Goal: Information Seeking & Learning: Compare options

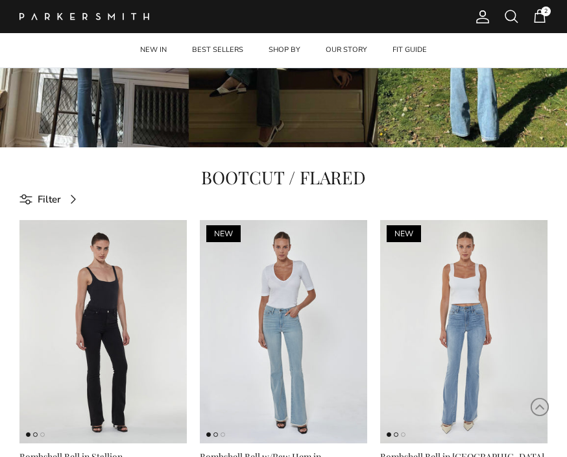
scroll to position [220, 0]
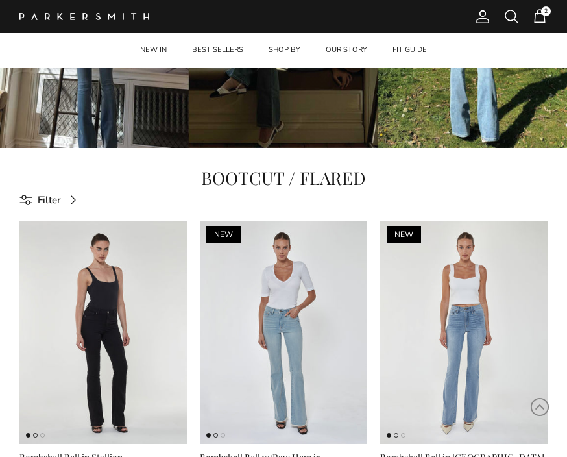
click at [477, 317] on img at bounding box center [464, 332] width 168 height 223
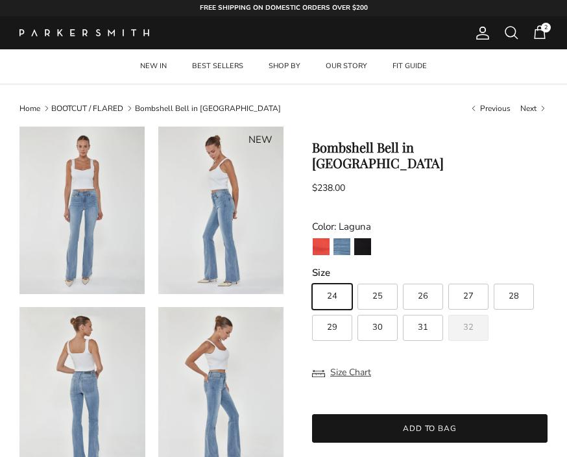
click at [321, 238] on img "Watermelon" at bounding box center [321, 246] width 17 height 17
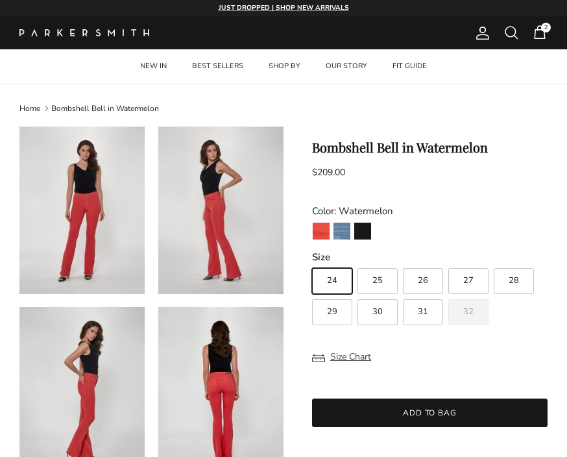
click at [343, 235] on img "Laguna" at bounding box center [342, 231] width 17 height 17
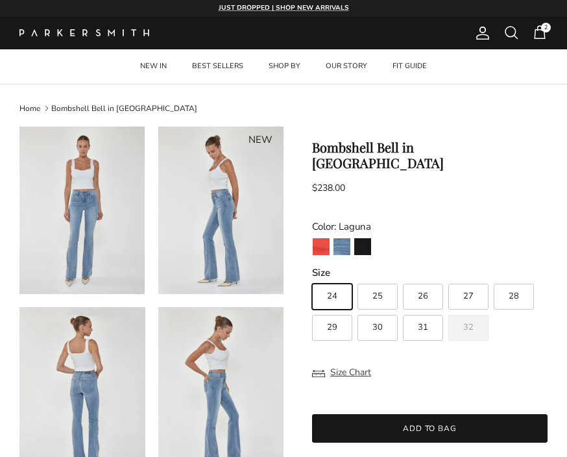
click at [369, 238] on img "Stallion" at bounding box center [362, 246] width 17 height 17
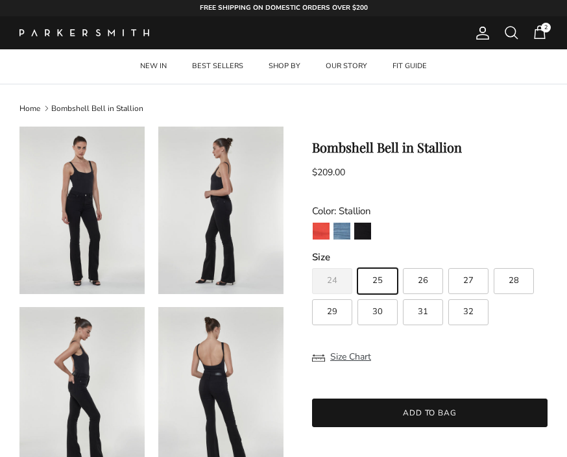
click at [348, 232] on img "Laguna" at bounding box center [342, 231] width 17 height 17
click at [341, 229] on img "Laguna" at bounding box center [342, 231] width 17 height 17
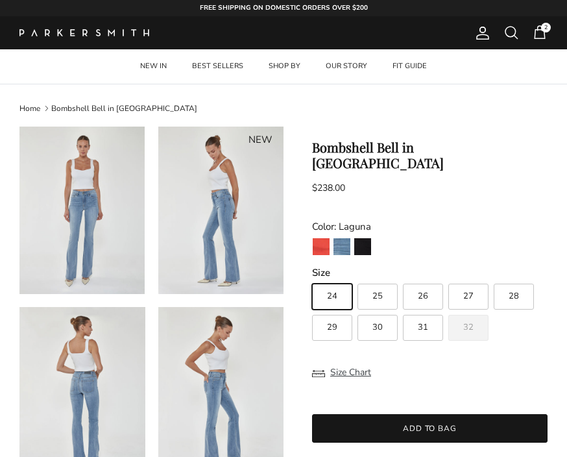
click at [378, 323] on span "30" at bounding box center [378, 327] width 10 height 8
click at [312, 279] on input "30" at bounding box center [312, 278] width 1 height 1
radio input "true"
click at [379, 323] on span "30" at bounding box center [378, 327] width 10 height 8
click at [312, 279] on input "30" at bounding box center [312, 278] width 1 height 1
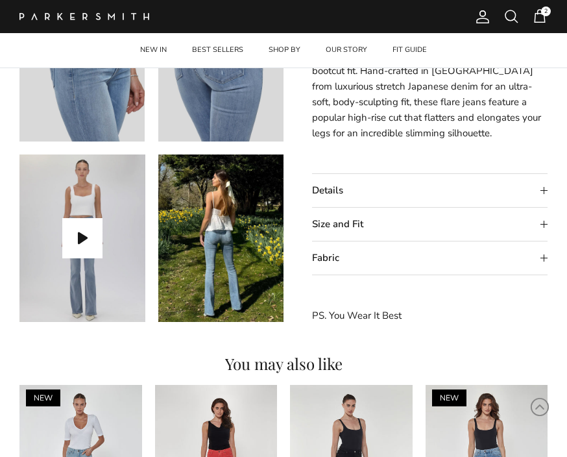
scroll to position [527, 0]
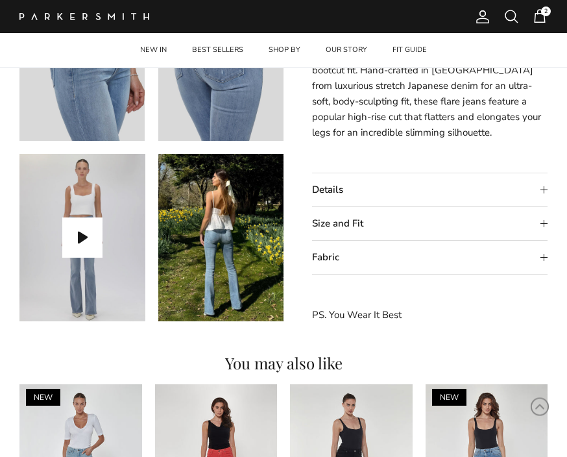
click at [319, 263] on summary "Fabric" at bounding box center [430, 258] width 236 height 33
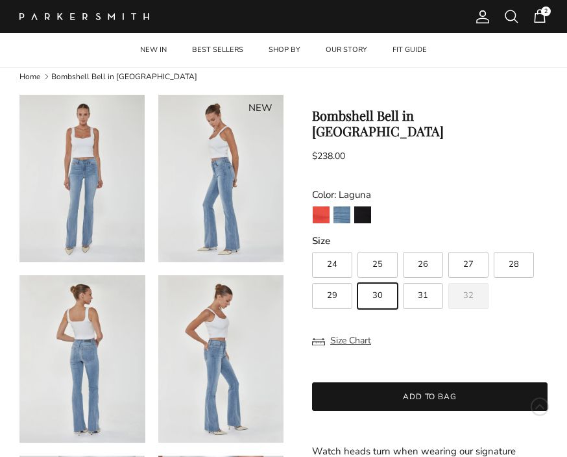
scroll to position [0, 0]
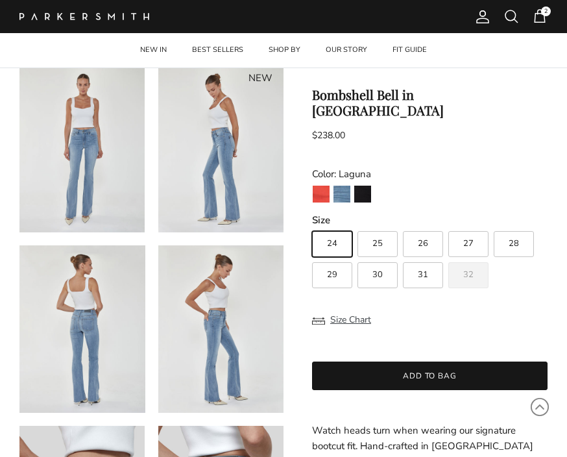
scroll to position [73, 0]
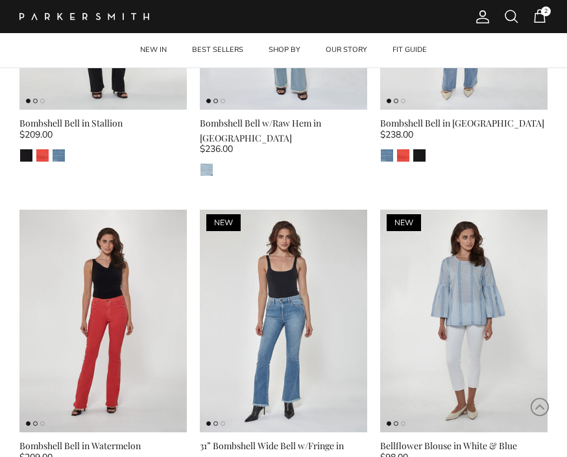
scroll to position [558, 0]
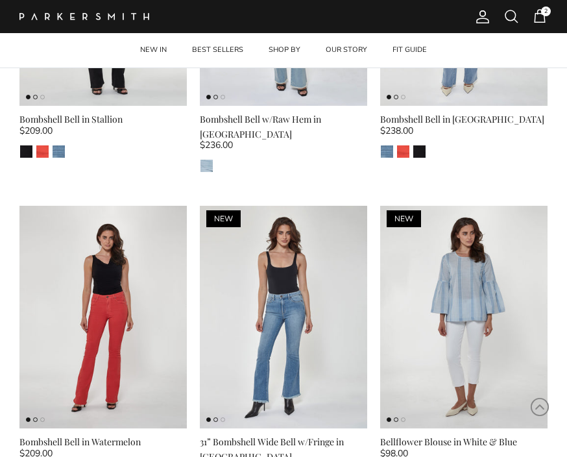
click at [474, 289] on img at bounding box center [464, 316] width 168 height 223
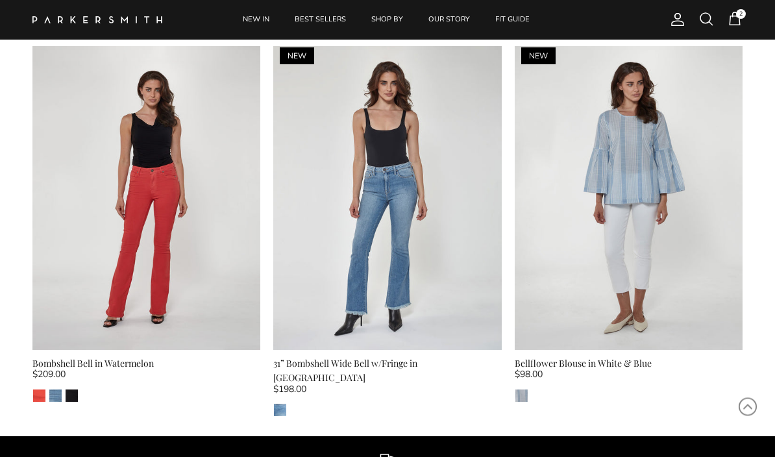
scroll to position [860, 0]
click at [567, 136] on img at bounding box center [629, 197] width 228 height 305
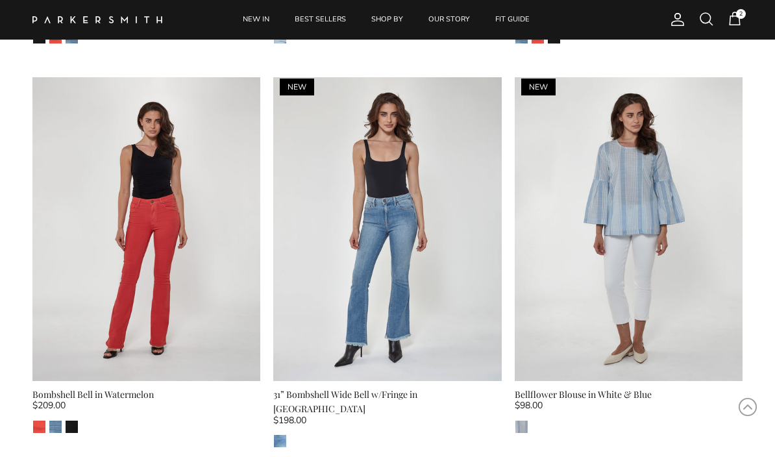
scroll to position [916, 0]
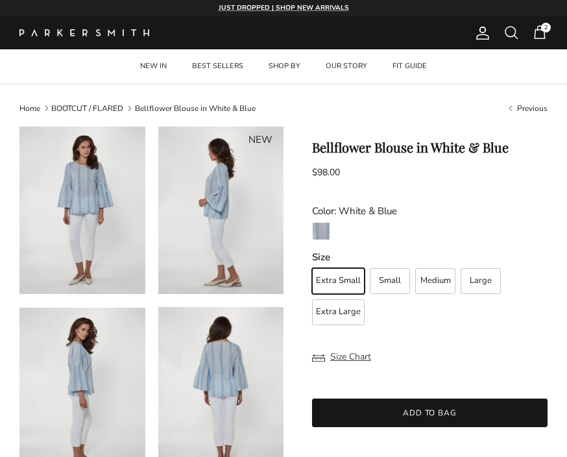
click at [435, 282] on span "Medium" at bounding box center [436, 281] width 31 height 8
click at [312, 263] on input "Medium" at bounding box center [312, 262] width 1 height 1
radio input "true"
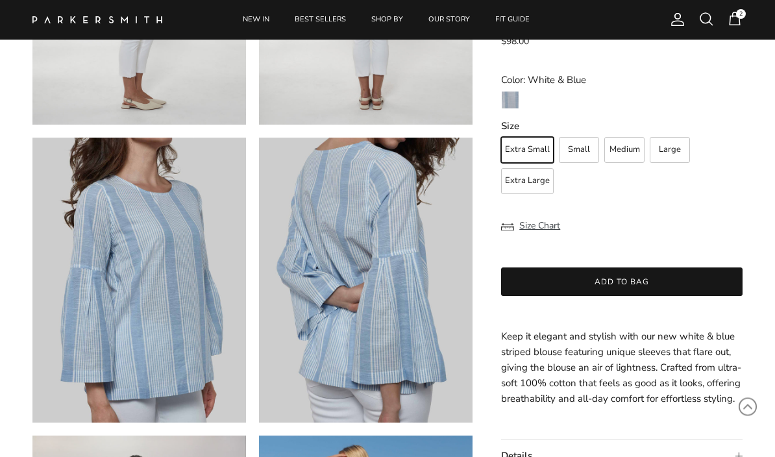
scroll to position [564, 0]
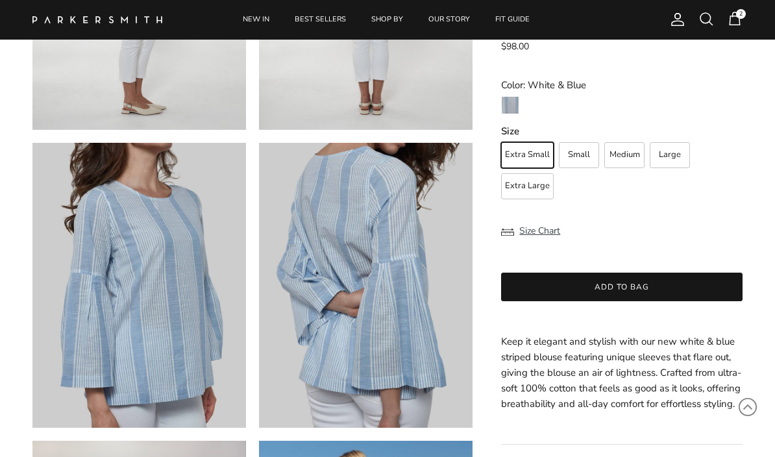
click at [599, 447] on summary "Details" at bounding box center [622, 461] width 242 height 33
